Goal: Information Seeking & Learning: Learn about a topic

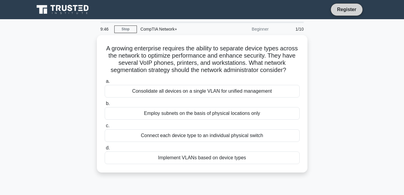
click at [348, 8] on link "Register" at bounding box center [346, 10] width 26 height 8
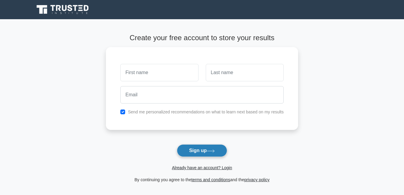
click at [213, 152] on icon at bounding box center [210, 151] width 7 height 3
click at [204, 169] on link "Already have an account? Login" at bounding box center [202, 168] width 60 height 5
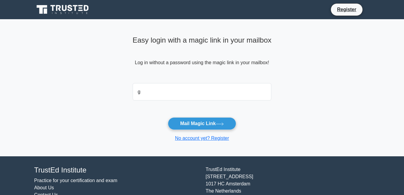
type input "gmines13@gmail.com"
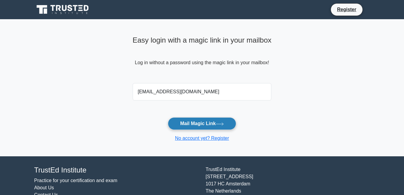
click at [199, 127] on button "Mail Magic Link" at bounding box center [202, 124] width 68 height 13
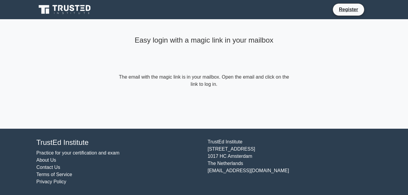
drag, startPoint x: 391, startPoint y: 0, endPoint x: 313, endPoint y: 78, distance: 110.5
click at [271, 109] on div "Easy login with a magic link in your mailbox The email with the magic link is i…" at bounding box center [204, 74] width 180 height 110
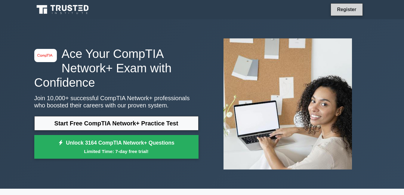
click at [346, 8] on link "Register" at bounding box center [346, 10] width 26 height 8
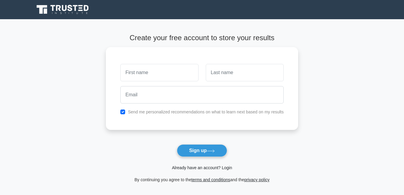
click at [201, 168] on link "Already have an account? Login" at bounding box center [202, 168] width 60 height 5
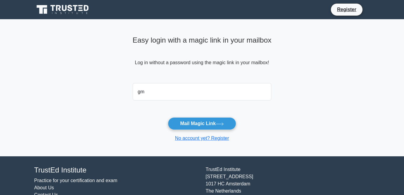
type input "gmines13@gmail.com"
click at [168, 118] on button "Mail Magic Link" at bounding box center [202, 124] width 68 height 13
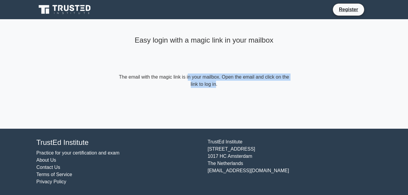
drag, startPoint x: 162, startPoint y: 80, endPoint x: 166, endPoint y: 104, distance: 23.8
click at [166, 104] on div "Easy login with a magic link in your mailbox The email with the magic link is i…" at bounding box center [204, 74] width 180 height 110
click at [166, 106] on div "Easy login with a magic link in your mailbox The email with the magic link is i…" at bounding box center [204, 74] width 180 height 110
click at [174, 98] on div "Easy login with a magic link in your mailbox The email with the magic link is i…" at bounding box center [204, 60] width 180 height 83
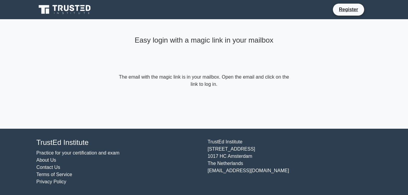
click at [174, 97] on div "Easy login with a magic link in your mailbox The email with the magic link is i…" at bounding box center [204, 60] width 180 height 83
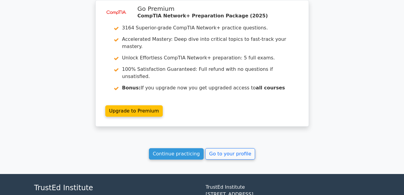
scroll to position [983, 0]
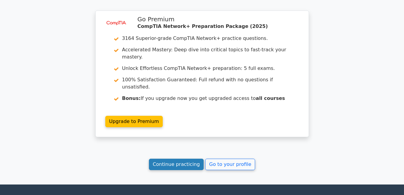
click at [187, 159] on link "Continue practicing" at bounding box center [176, 164] width 55 height 11
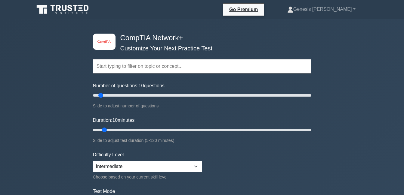
click at [163, 68] on input "text" at bounding box center [202, 66] width 218 height 14
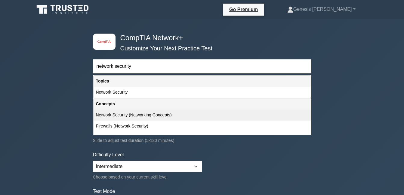
click at [167, 114] on div "Network Security (Networking Concepts)" at bounding box center [201, 115] width 217 height 11
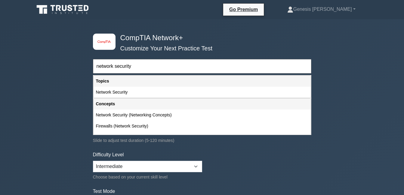
type input "Network Security (Networking Concepts)"
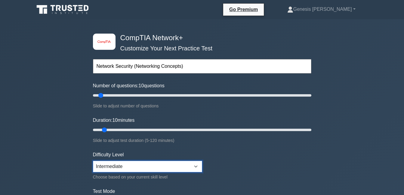
click at [197, 165] on select "Beginner Intermediate Expert" at bounding box center [147, 166] width 109 height 11
select select "beginner"
click at [93, 161] on select "Beginner Intermediate Expert" at bounding box center [147, 166] width 109 height 11
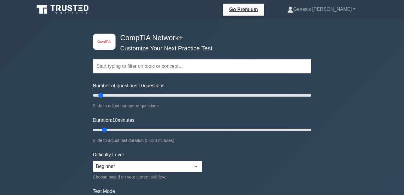
click at [133, 68] on input "text" at bounding box center [202, 66] width 218 height 14
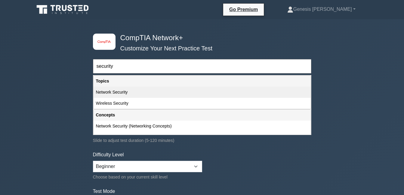
click at [124, 95] on div "Network Security" at bounding box center [201, 92] width 217 height 11
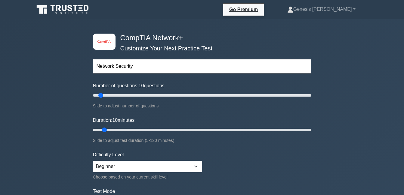
click at [116, 67] on input "Network Security" at bounding box center [202, 66] width 218 height 14
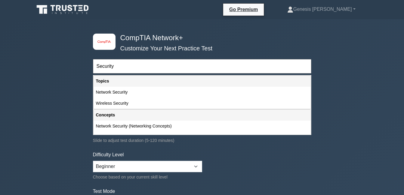
type input "Security"
click at [245, 43] on div "Security Topics Networking Concepts Infrastructure Network Operations Network S…" at bounding box center [202, 58] width 218 height 34
click at [258, 158] on form "Security Topics Networking Concepts Infrastructure Network Operations Network S…" at bounding box center [202, 134] width 218 height 186
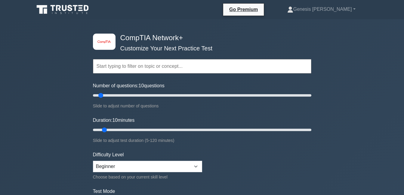
click at [145, 66] on input "text" at bounding box center [202, 66] width 218 height 14
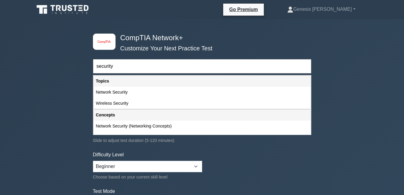
type input "security"
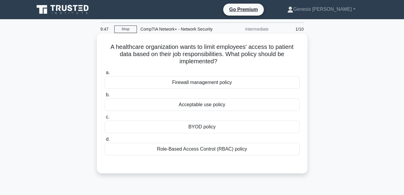
click at [223, 151] on div "Role-Based Access Control (RBAC) policy" at bounding box center [202, 149] width 195 height 13
click at [105, 142] on input "d. Role-Based Access Control (RBAC) policy" at bounding box center [105, 140] width 0 height 4
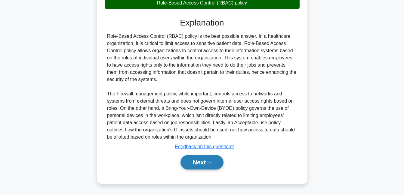
click at [216, 159] on button "Next" at bounding box center [201, 162] width 43 height 14
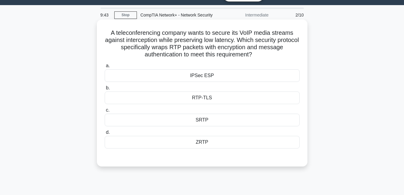
scroll to position [9, 0]
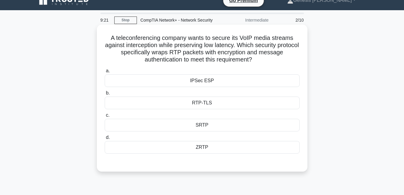
click at [202, 150] on div "ZRTP" at bounding box center [202, 147] width 195 height 13
click at [105, 140] on input "d. ZRTP" at bounding box center [105, 138] width 0 height 4
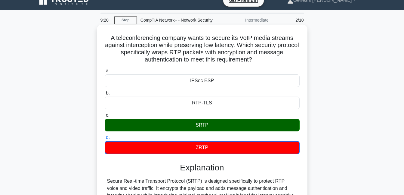
click at [207, 126] on div "SRTP" at bounding box center [202, 125] width 195 height 13
click at [105, 118] on input "c. SRTP" at bounding box center [105, 116] width 0 height 4
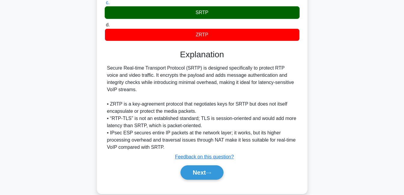
scroll to position [132, 0]
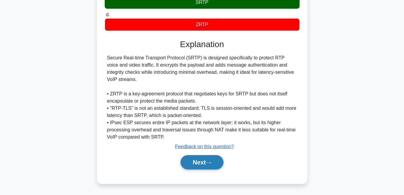
click at [213, 156] on button "Next" at bounding box center [201, 162] width 43 height 14
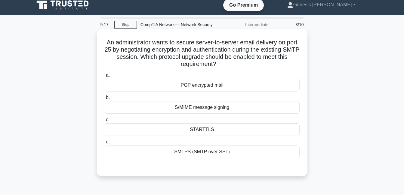
scroll to position [0, 0]
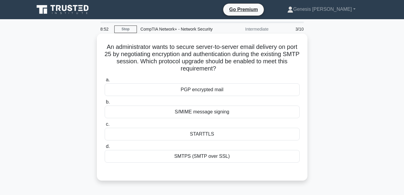
click at [236, 115] on div "S/MIME message signing" at bounding box center [202, 112] width 195 height 13
click at [105, 104] on input "b. S/MIME message signing" at bounding box center [105, 102] width 0 height 4
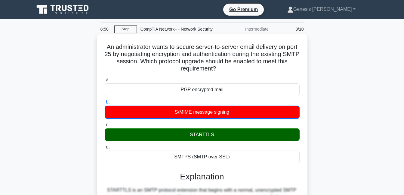
drag, startPoint x: 221, startPoint y: 140, endPoint x: 224, endPoint y: 140, distance: 3.0
click at [221, 140] on div "STARTTLS" at bounding box center [202, 135] width 195 height 13
click at [105, 127] on input "c. STARTTLS" at bounding box center [105, 125] width 0 height 4
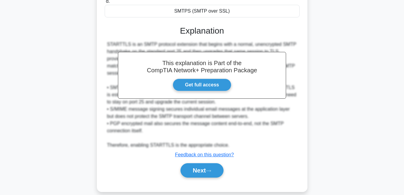
scroll to position [150, 0]
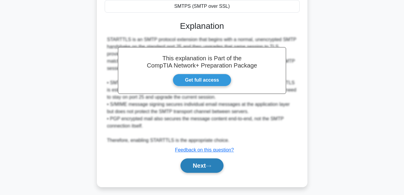
click at [208, 166] on icon at bounding box center [208, 166] width 5 height 3
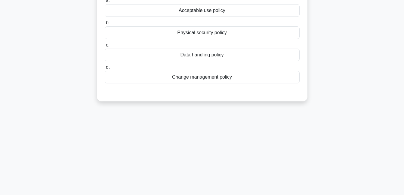
scroll to position [0, 0]
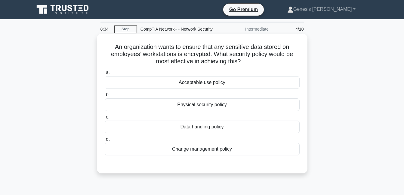
click at [219, 127] on div "Data handling policy" at bounding box center [202, 127] width 195 height 13
click at [105, 119] on input "c. Data handling policy" at bounding box center [105, 117] width 0 height 4
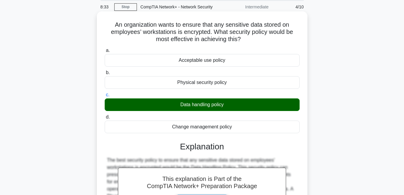
scroll to position [129, 0]
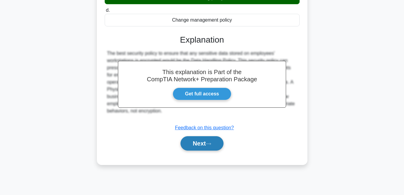
click at [204, 147] on button "Next" at bounding box center [201, 143] width 43 height 14
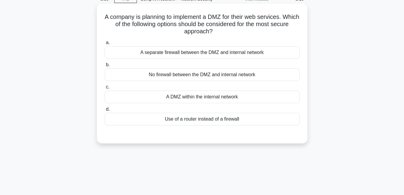
scroll to position [9, 0]
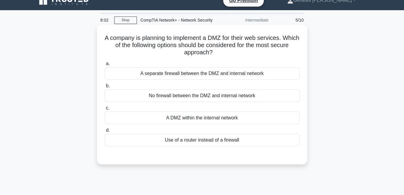
click at [237, 121] on div "A DMZ within the internal network" at bounding box center [202, 118] width 195 height 13
drag, startPoint x: 237, startPoint y: 121, endPoint x: 219, endPoint y: 118, distance: 19.1
click at [219, 118] on div "A DMZ within the internal network" at bounding box center [202, 118] width 195 height 13
drag, startPoint x: 219, startPoint y: 118, endPoint x: 194, endPoint y: 124, distance: 25.2
click at [193, 123] on div "A DMZ within the internal network" at bounding box center [202, 118] width 195 height 13
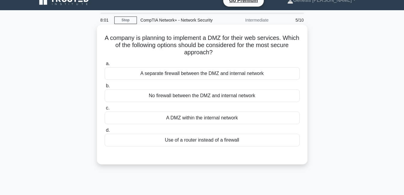
click at [105, 110] on input "c. A DMZ within the internal network" at bounding box center [105, 108] width 0 height 4
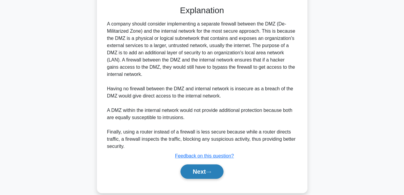
click at [200, 174] on button "Next" at bounding box center [201, 172] width 43 height 14
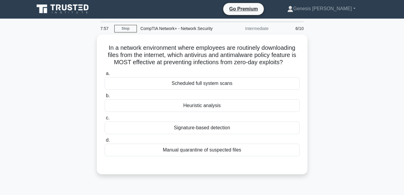
scroll to position [0, 0]
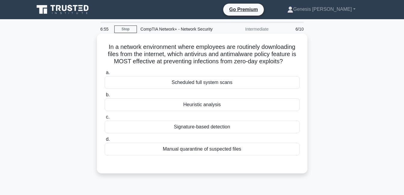
click at [241, 85] on div "Scheduled full system scans" at bounding box center [202, 82] width 195 height 13
click at [105, 75] on input "a. Scheduled full system scans" at bounding box center [105, 73] width 0 height 4
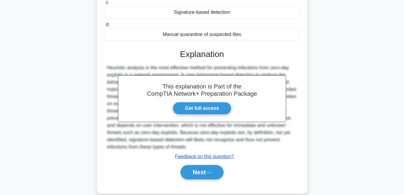
scroll to position [120, 0]
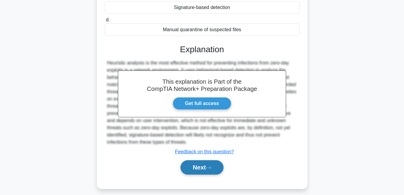
click at [202, 164] on button "Next" at bounding box center [201, 168] width 43 height 14
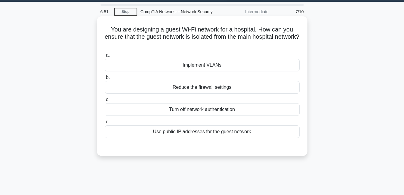
scroll to position [0, 0]
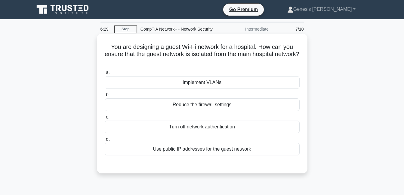
click at [232, 85] on div "Implement VLANs" at bounding box center [202, 82] width 195 height 13
click at [105, 75] on input "a. Implement VLANs" at bounding box center [105, 73] width 0 height 4
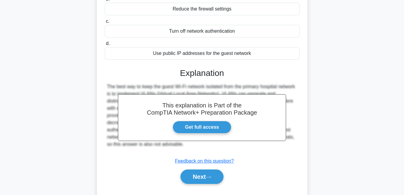
scroll to position [129, 0]
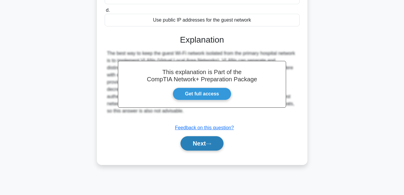
click at [214, 145] on button "Next" at bounding box center [201, 143] width 43 height 14
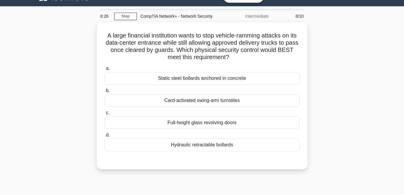
scroll to position [0, 0]
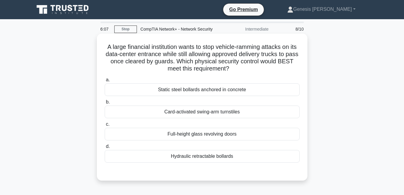
click at [249, 93] on div "Static steel bollards anchored in concrete" at bounding box center [202, 90] width 195 height 13
click at [105, 82] on input "a. Static steel bollards anchored in concrete" at bounding box center [105, 80] width 0 height 4
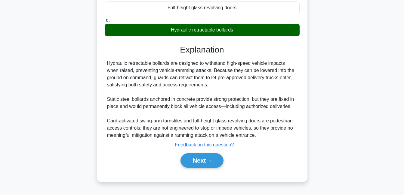
scroll to position [129, 0]
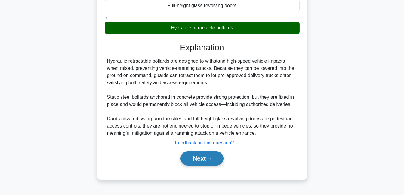
click at [213, 155] on button "Next" at bounding box center [201, 159] width 43 height 14
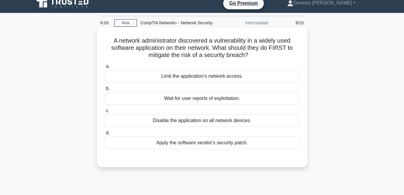
scroll to position [0, 0]
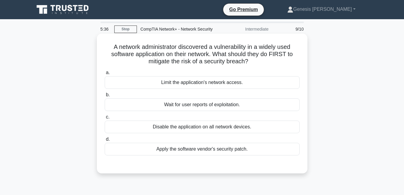
drag, startPoint x: 234, startPoint y: 84, endPoint x: 241, endPoint y: 85, distance: 7.9
click at [234, 84] on div "Limit the application's network access." at bounding box center [202, 82] width 195 height 13
click at [105, 75] on input "a. Limit the application's network access." at bounding box center [105, 73] width 0 height 4
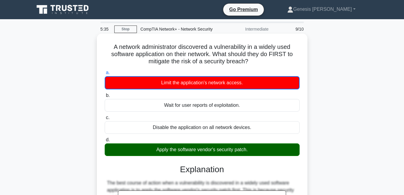
click at [209, 152] on div "Apply the software vendor's security patch." at bounding box center [202, 150] width 195 height 13
click at [105, 142] on input "d. Apply the software vendor's security patch." at bounding box center [105, 140] width 0 height 4
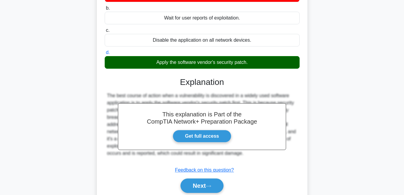
scroll to position [129, 0]
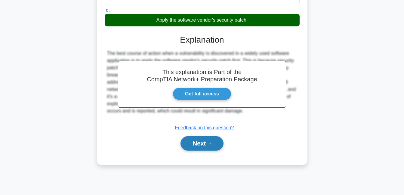
click at [201, 146] on button "Next" at bounding box center [201, 143] width 43 height 14
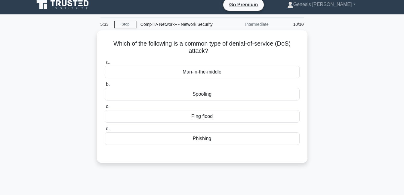
scroll to position [0, 0]
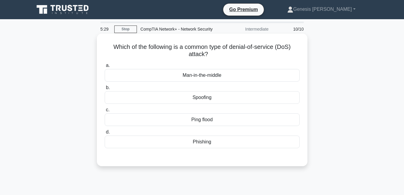
click at [229, 119] on div "Ping flood" at bounding box center [202, 120] width 195 height 13
click at [105, 112] on input "c. Ping flood" at bounding box center [105, 110] width 0 height 4
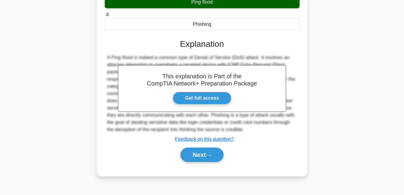
scroll to position [129, 0]
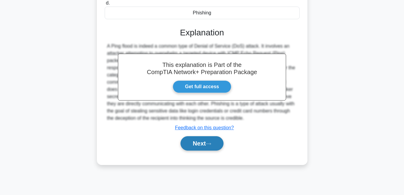
click at [205, 146] on button "Next" at bounding box center [201, 143] width 43 height 14
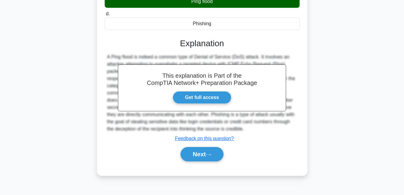
scroll to position [87, 0]
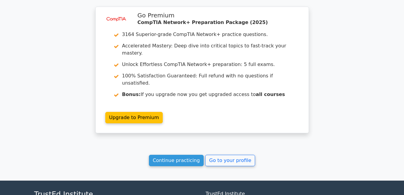
scroll to position [932, 0]
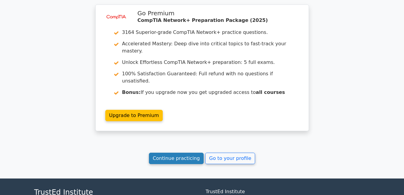
click at [182, 153] on link "Continue practicing" at bounding box center [176, 158] width 55 height 11
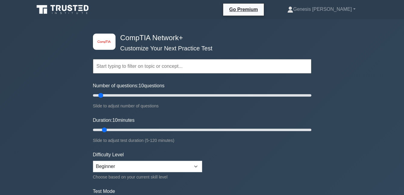
click at [157, 68] on input "text" at bounding box center [202, 66] width 218 height 14
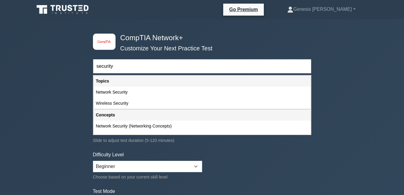
type input "security"
click at [46, 92] on div "image/svg+xml CompTIA Network+ Customize Your Next Practice Test security Topic…" at bounding box center [202, 190] width 404 height 343
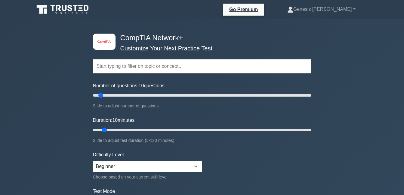
click at [142, 63] on input "text" at bounding box center [202, 66] width 218 height 14
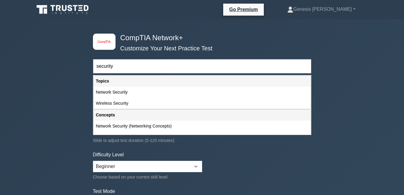
type input "security"
click at [69, 121] on div "image/svg+xml CompTIA Network+ Customize Your Next Practice Test security Topic…" at bounding box center [202, 190] width 404 height 343
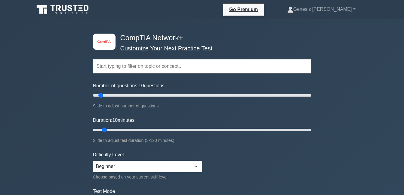
click at [140, 69] on input "text" at bounding box center [202, 66] width 218 height 14
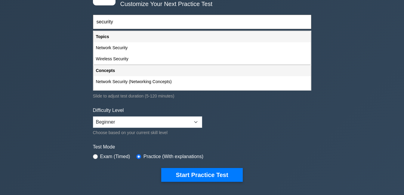
scroll to position [60, 0]
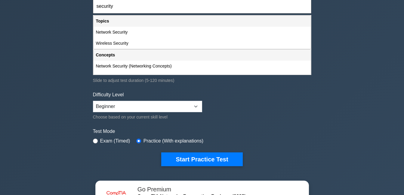
type input "security"
click at [111, 146] on form "security Topics Networking Concepts Infrastructure Network Operations Network S…" at bounding box center [202, 74] width 218 height 186
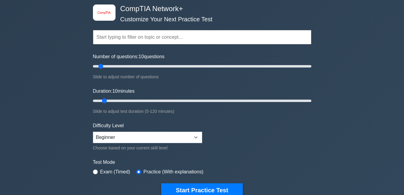
scroll to position [0, 0]
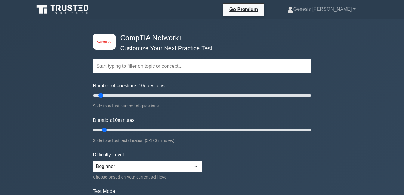
click at [149, 66] on input "text" at bounding box center [202, 66] width 218 height 14
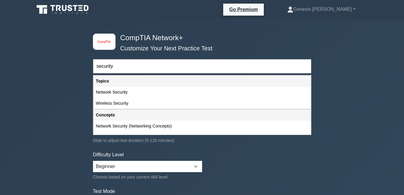
drag, startPoint x: 135, startPoint y: 88, endPoint x: 143, endPoint y: 88, distance: 8.1
click at [136, 88] on div "Network Security" at bounding box center [201, 92] width 217 height 11
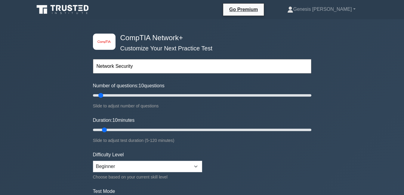
click at [116, 68] on input "Network Security" at bounding box center [202, 66] width 218 height 14
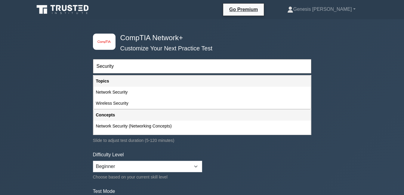
click at [127, 63] on input "Security" at bounding box center [202, 66] width 218 height 14
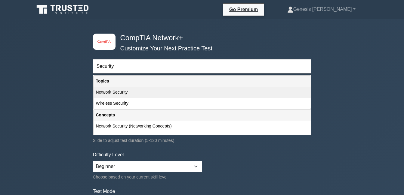
click at [138, 92] on div "Network Security" at bounding box center [201, 92] width 217 height 11
type input "Network Security"
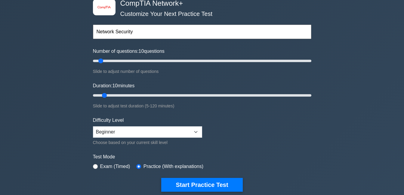
scroll to position [30, 0]
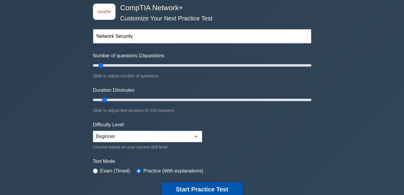
click at [192, 193] on button "Start Practice Test" at bounding box center [201, 190] width 81 height 14
click at [199, 185] on button "Start Practice Test" at bounding box center [201, 190] width 81 height 14
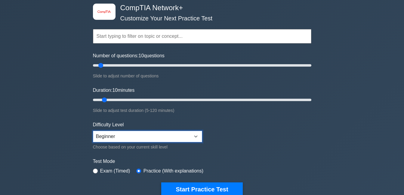
click at [195, 135] on select "Beginner Intermediate Expert" at bounding box center [147, 136] width 109 height 11
click at [146, 35] on input "text" at bounding box center [202, 36] width 218 height 14
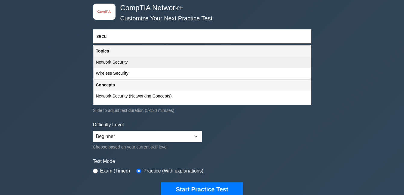
click at [133, 61] on div "Network Security" at bounding box center [201, 62] width 217 height 11
type input "Network Security"
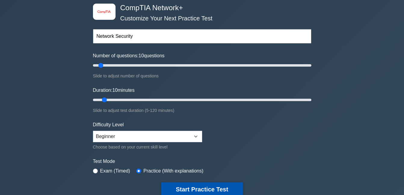
click at [205, 185] on button "Start Practice Test" at bounding box center [201, 190] width 81 height 14
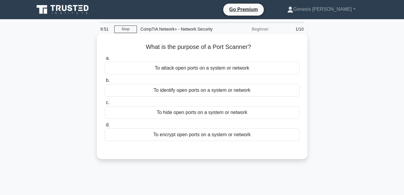
click at [247, 91] on div "To identify open ports on a system or network" at bounding box center [202, 90] width 195 height 13
click at [105, 83] on input "b. To identify open ports on a system or network" at bounding box center [105, 81] width 0 height 4
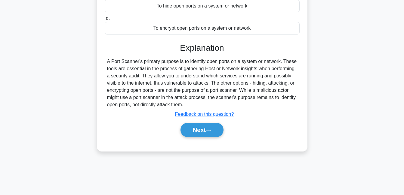
scroll to position [120, 0]
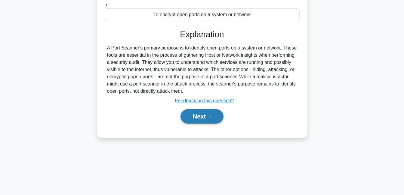
click at [206, 121] on button "Next" at bounding box center [201, 116] width 43 height 14
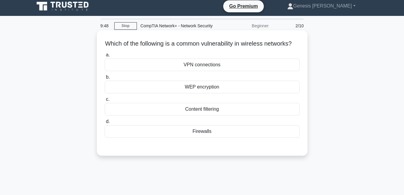
scroll to position [0, 0]
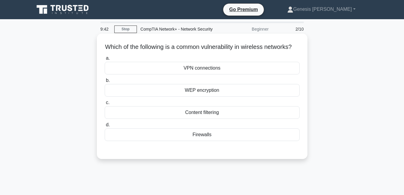
drag, startPoint x: 230, startPoint y: 142, endPoint x: 283, endPoint y: 147, distance: 53.7
click at [232, 141] on div "Firewalls" at bounding box center [202, 135] width 195 height 13
click at [105, 127] on input "d. Firewalls" at bounding box center [105, 125] width 0 height 4
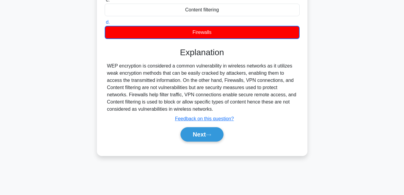
scroll to position [129, 0]
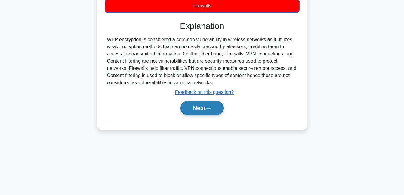
click at [198, 115] on button "Next" at bounding box center [201, 108] width 43 height 14
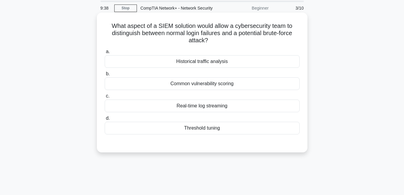
scroll to position [0, 0]
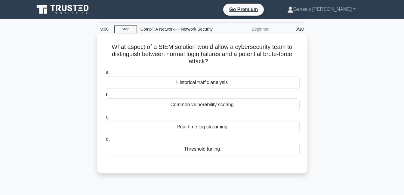
click at [240, 106] on div "Common vulnerability scoring" at bounding box center [202, 105] width 195 height 13
click at [105, 97] on input "b. Common vulnerability scoring" at bounding box center [105, 95] width 0 height 4
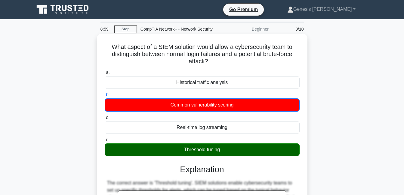
click at [222, 149] on div "Threshold tuning" at bounding box center [202, 150] width 195 height 13
click at [105, 142] on input "d. Threshold tuning" at bounding box center [105, 140] width 0 height 4
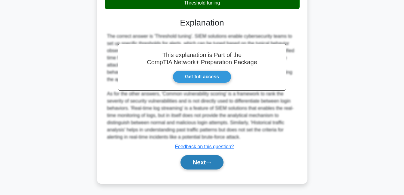
click at [205, 159] on button "Next" at bounding box center [201, 162] width 43 height 14
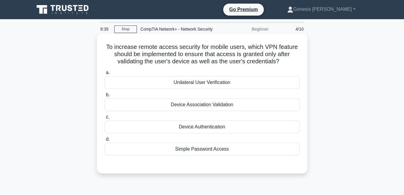
click at [236, 87] on div "Unilateral User Verification" at bounding box center [202, 82] width 195 height 13
click at [105, 75] on input "a. Unilateral User Verification" at bounding box center [105, 73] width 0 height 4
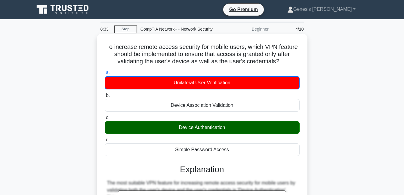
click at [222, 130] on div "Device Authentication" at bounding box center [202, 127] width 195 height 13
click at [105, 120] on input "c. Device Authentication" at bounding box center [105, 118] width 0 height 4
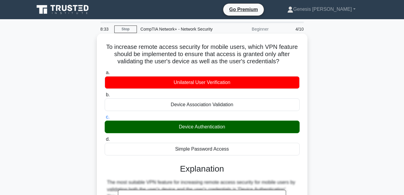
click at [222, 129] on div "Device Authentication" at bounding box center [202, 127] width 195 height 13
click at [105, 119] on input "c. Device Authentication" at bounding box center [105, 117] width 0 height 4
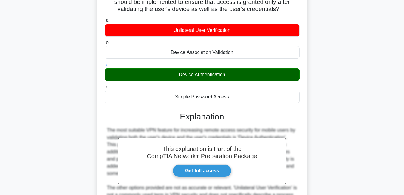
scroll to position [150, 0]
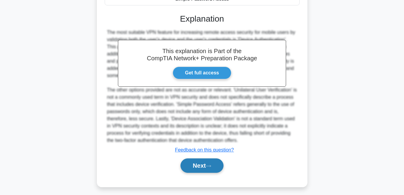
click at [216, 162] on button "Next" at bounding box center [201, 166] width 43 height 14
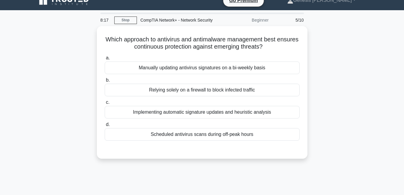
scroll to position [0, 0]
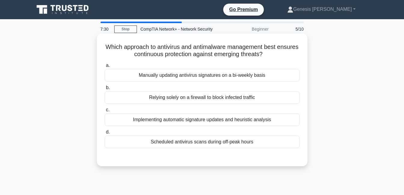
click at [246, 73] on div "Manually updating antivirus signatures on a bi-weekly basis" at bounding box center [202, 75] width 195 height 13
click at [105, 68] on input "a. Manually updating antivirus signatures on a bi-weekly basis" at bounding box center [105, 66] width 0 height 4
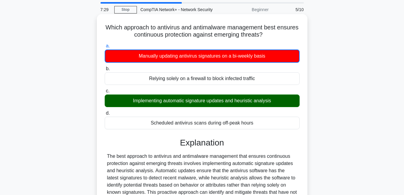
scroll to position [30, 0]
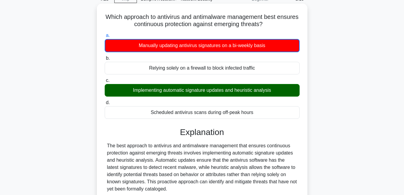
click at [207, 95] on div "Implementing automatic signature updates and heuristic analysis" at bounding box center [202, 90] width 195 height 13
click at [105, 83] on input "c. Implementing automatic signature updates and heuristic analysis" at bounding box center [105, 81] width 0 height 4
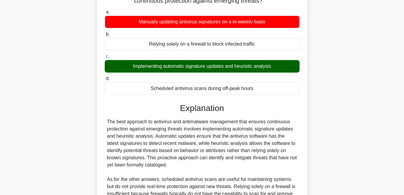
scroll to position [139, 0]
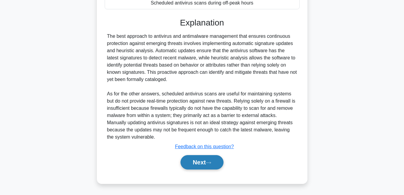
click at [200, 160] on button "Next" at bounding box center [201, 162] width 43 height 14
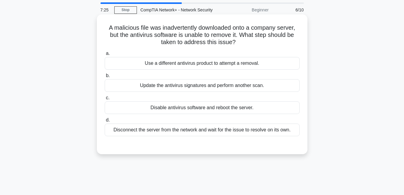
scroll to position [9, 0]
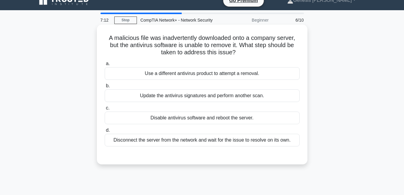
click at [197, 98] on div "Update the antivirus signatures and perform another scan." at bounding box center [202, 96] width 195 height 13
click at [105, 88] on input "b. Update the antivirus signatures and perform another scan." at bounding box center [105, 86] width 0 height 4
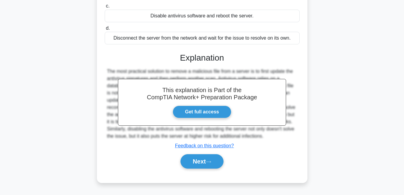
scroll to position [129, 0]
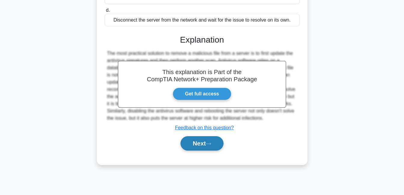
click at [200, 148] on button "Next" at bounding box center [201, 143] width 43 height 14
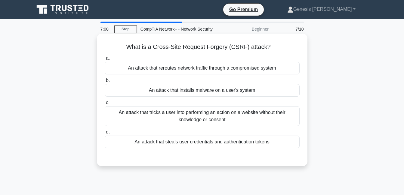
scroll to position [30, 0]
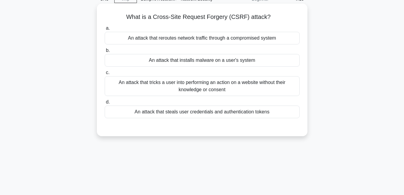
click at [199, 40] on div "An attack that reroutes network traffic through a compromised system" at bounding box center [202, 38] width 195 height 13
click at [105, 30] on input "a. An attack that reroutes network traffic through a compromised system" at bounding box center [105, 28] width 0 height 4
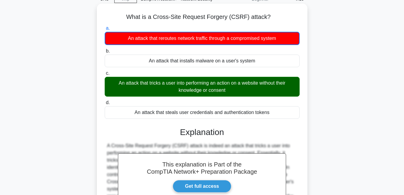
click at [205, 97] on div "An attack that tricks a user into performing an action on a website without the…" at bounding box center [202, 87] width 195 height 20
click at [105, 75] on input "c. An attack that tricks a user into performing an action on a website without …" at bounding box center [105, 74] width 0 height 4
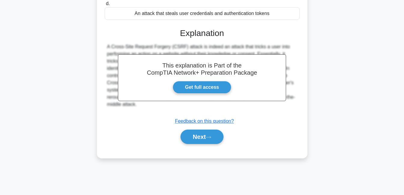
scroll to position [129, 0]
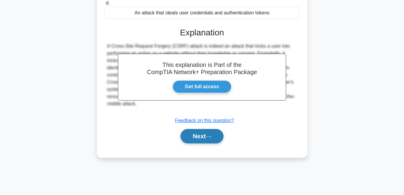
click at [216, 136] on button "Next" at bounding box center [201, 136] width 43 height 14
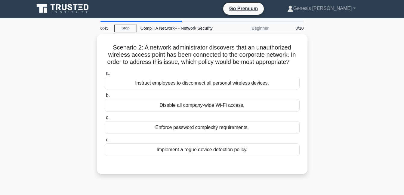
scroll to position [0, 0]
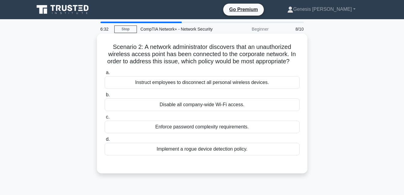
click at [187, 84] on div "Instruct employees to disconnect all personal wireless devices." at bounding box center [202, 82] width 195 height 13
click at [207, 171] on div "Scenario 2: A network administrator discovers that an unauthorized wireless acc…" at bounding box center [202, 103] width 206 height 135
click at [204, 84] on div "Instruct employees to disconnect all personal wireless devices." at bounding box center [202, 82] width 195 height 13
click at [105, 75] on input "a. Instruct employees to disconnect all personal wireless devices." at bounding box center [105, 73] width 0 height 4
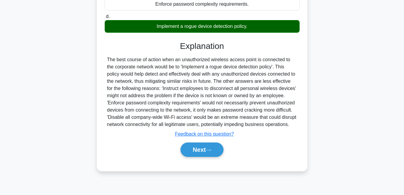
scroll to position [129, 0]
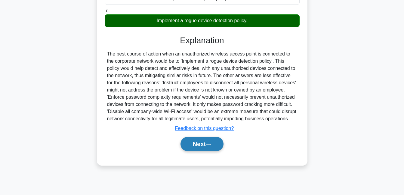
click at [204, 146] on button "Next" at bounding box center [201, 144] width 43 height 14
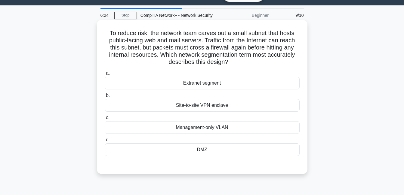
scroll to position [9, 0]
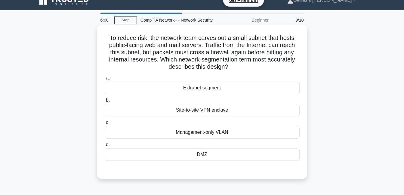
click at [218, 155] on div "DMZ" at bounding box center [202, 154] width 195 height 13
click at [105, 147] on input "d. DMZ" at bounding box center [105, 145] width 0 height 4
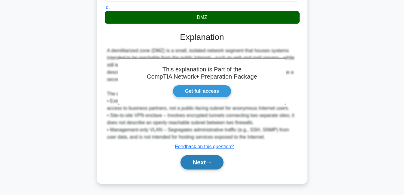
click at [199, 164] on button "Next" at bounding box center [201, 162] width 43 height 14
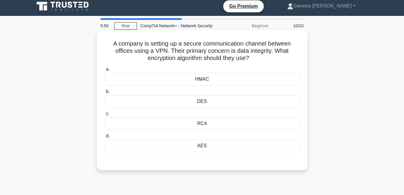
scroll to position [0, 0]
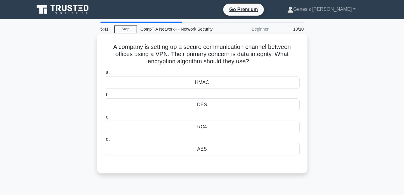
click at [210, 84] on div "HMAC" at bounding box center [202, 82] width 195 height 13
click at [105, 75] on input "a. HMAC" at bounding box center [105, 73] width 0 height 4
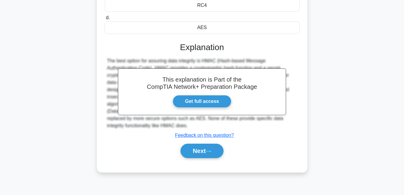
scroll to position [129, 0]
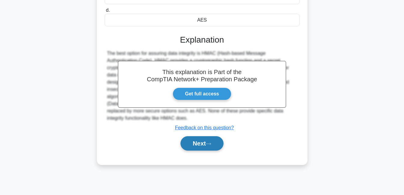
click at [206, 141] on button "Next" at bounding box center [201, 143] width 43 height 14
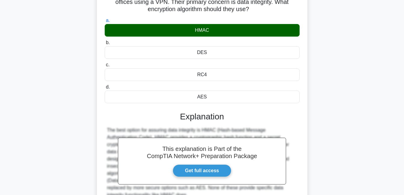
scroll to position [39, 0]
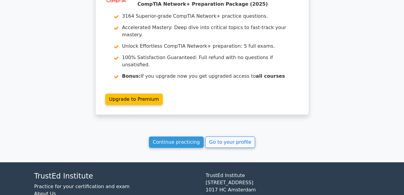
scroll to position [872, 0]
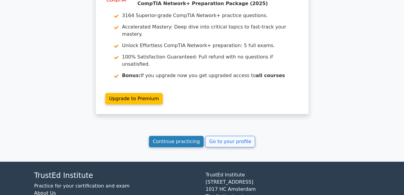
click at [182, 136] on link "Continue practicing" at bounding box center [176, 141] width 55 height 11
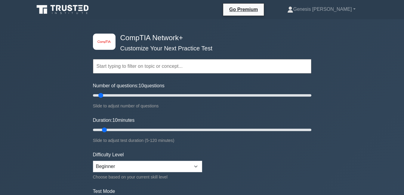
click at [144, 65] on input "text" at bounding box center [202, 66] width 218 height 14
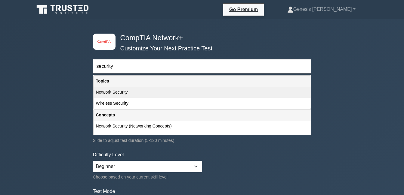
click at [141, 91] on div "Network Security" at bounding box center [201, 92] width 217 height 11
type input "Network Security"
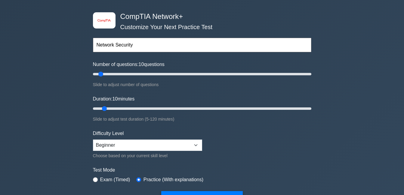
scroll to position [30, 0]
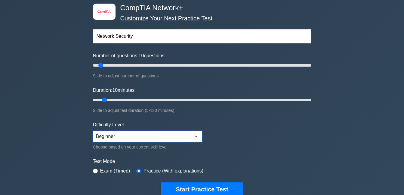
click at [197, 135] on select "Beginner Intermediate Expert" at bounding box center [147, 136] width 109 height 11
select select "intermediate"
click at [93, 131] on select "Beginner Intermediate Expert" at bounding box center [147, 136] width 109 height 11
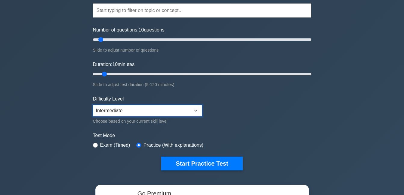
scroll to position [90, 0]
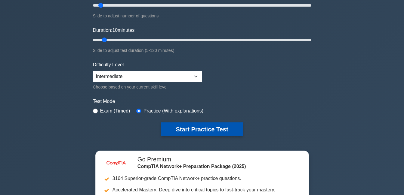
click at [210, 131] on button "Start Practice Test" at bounding box center [201, 130] width 81 height 14
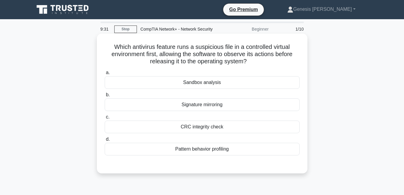
click at [228, 152] on div "Pattern behavior profiling" at bounding box center [202, 149] width 195 height 13
click at [105, 142] on input "d. Pattern behavior profiling" at bounding box center [105, 140] width 0 height 4
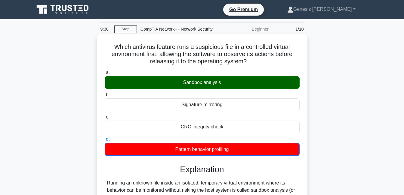
drag, startPoint x: 196, startPoint y: 83, endPoint x: 204, endPoint y: 92, distance: 11.7
click at [197, 83] on div "Sandbox analysis" at bounding box center [202, 82] width 195 height 13
click at [105, 75] on input "a. Sandbox analysis" at bounding box center [105, 73] width 0 height 4
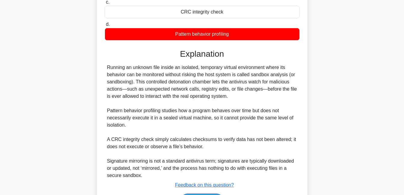
scroll to position [120, 0]
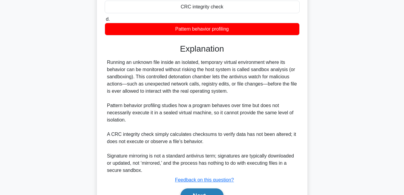
click at [209, 191] on button "Next" at bounding box center [201, 196] width 43 height 14
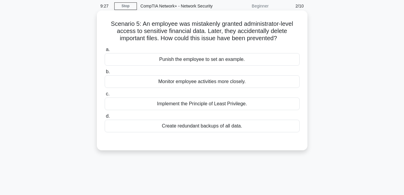
scroll to position [0, 0]
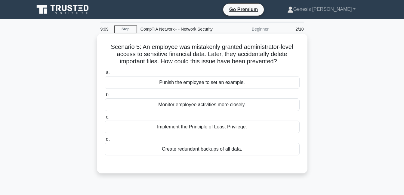
click at [209, 151] on div "Create redundant backups of all data." at bounding box center [202, 149] width 195 height 13
click at [105, 142] on input "d. Create redundant backups of all data." at bounding box center [105, 140] width 0 height 4
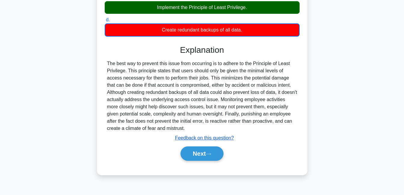
scroll to position [129, 0]
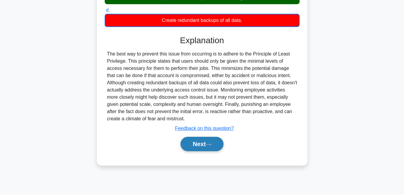
click at [198, 144] on button "Next" at bounding box center [201, 144] width 43 height 14
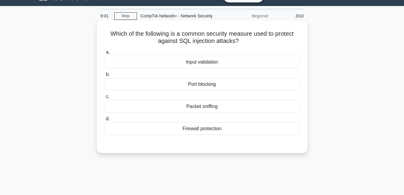
scroll to position [9, 0]
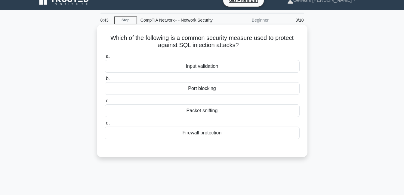
click at [216, 68] on div "Input validation" at bounding box center [202, 66] width 195 height 13
click at [105, 59] on input "a. Input validation" at bounding box center [105, 57] width 0 height 4
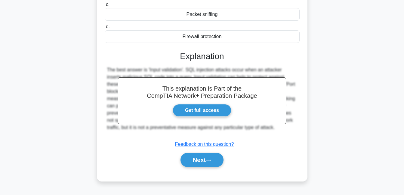
scroll to position [129, 0]
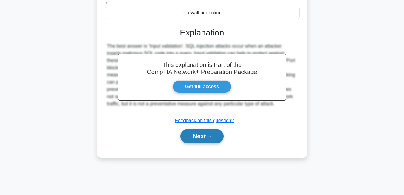
click at [206, 139] on button "Next" at bounding box center [201, 136] width 43 height 14
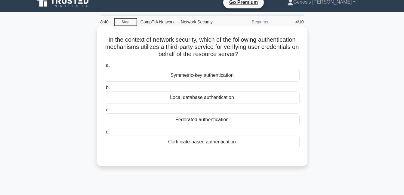
scroll to position [0, 0]
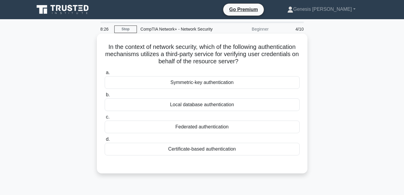
click at [230, 151] on div "Certificate-based authentication" at bounding box center [202, 149] width 195 height 13
click at [105, 142] on input "d. Certificate-based authentication" at bounding box center [105, 140] width 0 height 4
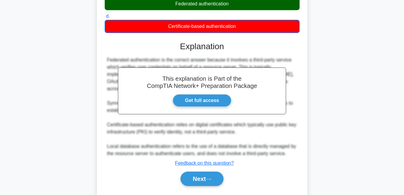
scroll to position [140, 0]
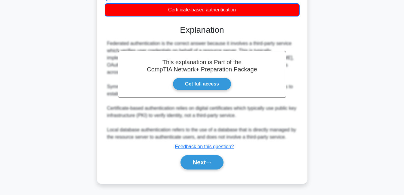
click at [200, 155] on div "Next" at bounding box center [202, 162] width 195 height 19
click at [200, 159] on button "Next" at bounding box center [201, 162] width 43 height 14
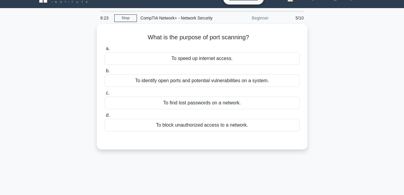
scroll to position [9, 0]
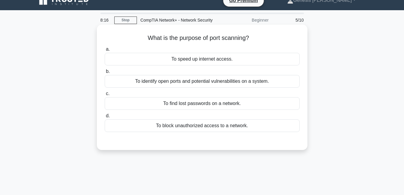
click at [170, 80] on div "To identify open ports and potential vulnerabilities on a system." at bounding box center [202, 81] width 195 height 13
click at [105, 74] on input "b. To identify open ports and potential vulnerabilities on a system." at bounding box center [105, 72] width 0 height 4
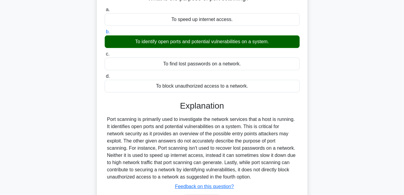
scroll to position [129, 0]
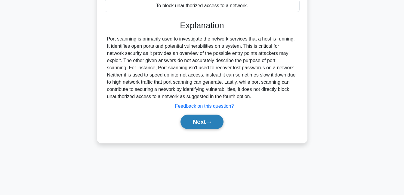
click at [201, 126] on button "Next" at bounding box center [201, 122] width 43 height 14
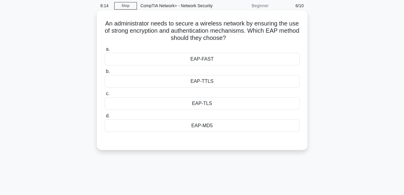
scroll to position [9, 0]
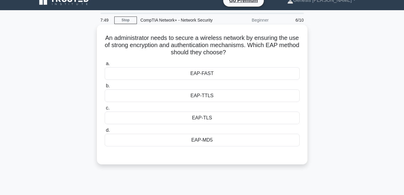
click at [211, 99] on div "EAP-TTLS" at bounding box center [202, 96] width 195 height 13
click at [105, 88] on input "b. EAP-TTLS" at bounding box center [105, 86] width 0 height 4
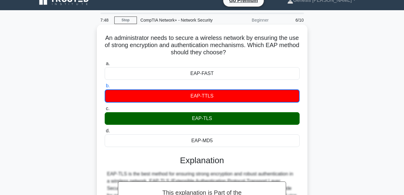
click at [213, 118] on div "EAP-TLS" at bounding box center [202, 118] width 195 height 13
click at [105, 111] on input "c. EAP-TLS" at bounding box center [105, 109] width 0 height 4
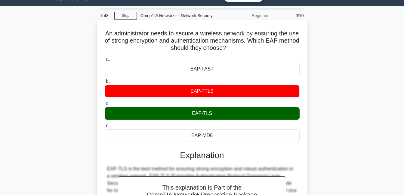
scroll to position [129, 0]
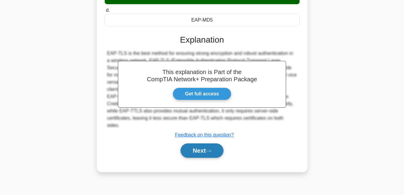
click at [212, 149] on button "Next" at bounding box center [201, 151] width 43 height 14
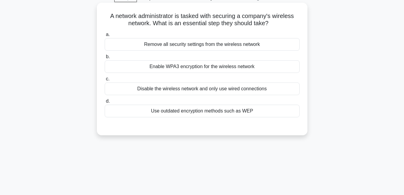
scroll to position [9, 0]
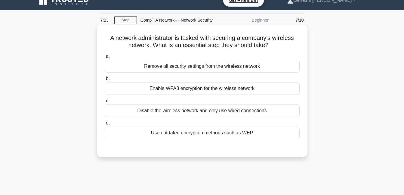
click at [215, 89] on div "Enable WPA3 encryption for the wireless network" at bounding box center [202, 88] width 195 height 13
click at [105, 81] on input "b. Enable WPA3 encryption for the wireless network" at bounding box center [105, 79] width 0 height 4
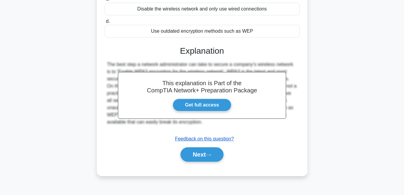
scroll to position [129, 0]
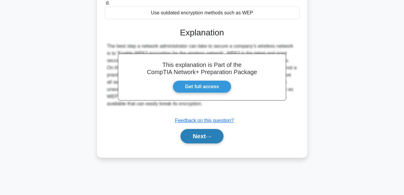
click at [196, 135] on button "Next" at bounding box center [201, 136] width 43 height 14
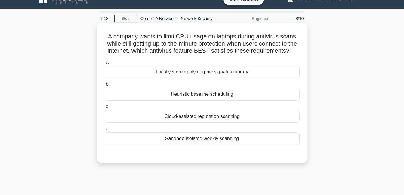
scroll to position [0, 0]
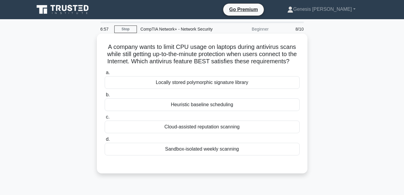
click at [224, 133] on div "Cloud-assisted reputation scanning" at bounding box center [202, 127] width 195 height 13
click at [105, 119] on input "c. Cloud-assisted reputation scanning" at bounding box center [105, 117] width 0 height 4
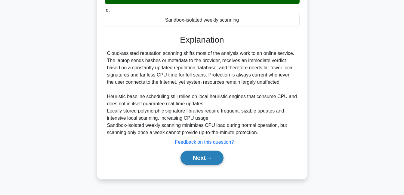
click at [194, 161] on button "Next" at bounding box center [201, 158] width 43 height 14
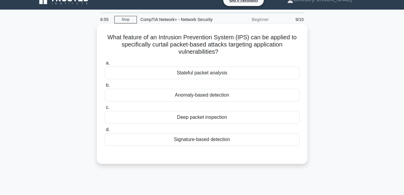
scroll to position [9, 0]
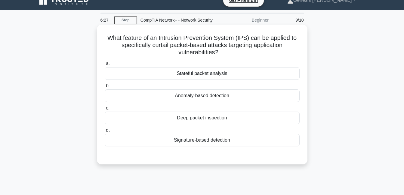
click at [225, 117] on div "Deep packet inspection" at bounding box center [202, 118] width 195 height 13
click at [105, 110] on input "c. Deep packet inspection" at bounding box center [105, 108] width 0 height 4
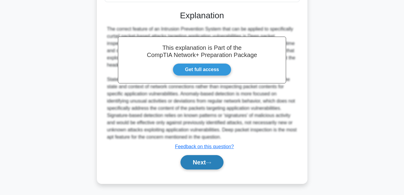
click at [214, 158] on button "Next" at bounding box center [201, 162] width 43 height 14
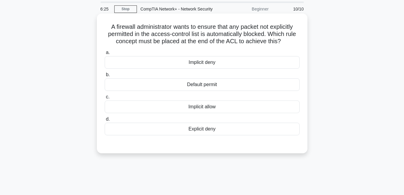
scroll to position [0, 0]
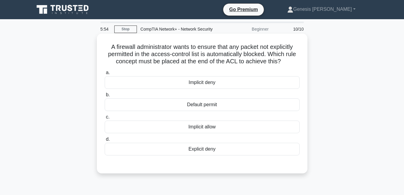
click at [222, 147] on div "Explicit deny" at bounding box center [202, 149] width 195 height 13
click at [105, 142] on input "d. Explicit deny" at bounding box center [105, 140] width 0 height 4
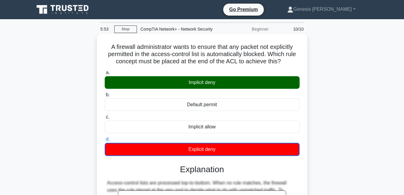
click at [217, 86] on div "Implicit deny" at bounding box center [202, 82] width 195 height 13
click at [105, 75] on input "a. Implicit deny" at bounding box center [105, 73] width 0 height 4
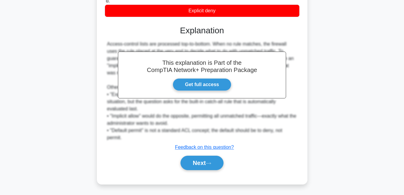
scroll to position [139, 0]
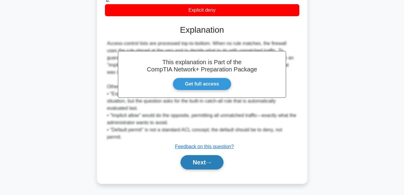
click at [208, 161] on button "Next" at bounding box center [201, 162] width 43 height 14
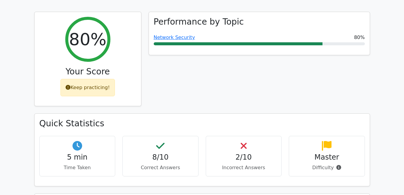
scroll to position [210, 0]
